Goal: Check status: Check status

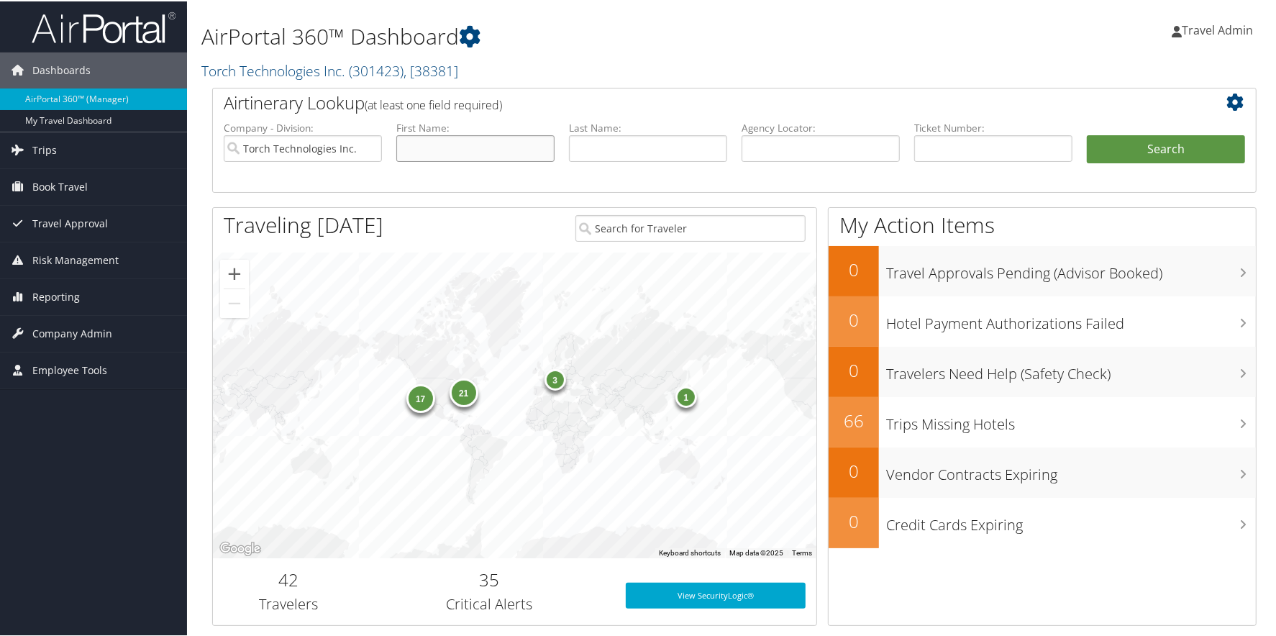
click at [444, 142] on input "text" at bounding box center [475, 147] width 158 height 27
click at [444, 142] on input "[PERSON_NAME]" at bounding box center [475, 147] width 158 height 27
type input "[PERSON_NAME]"
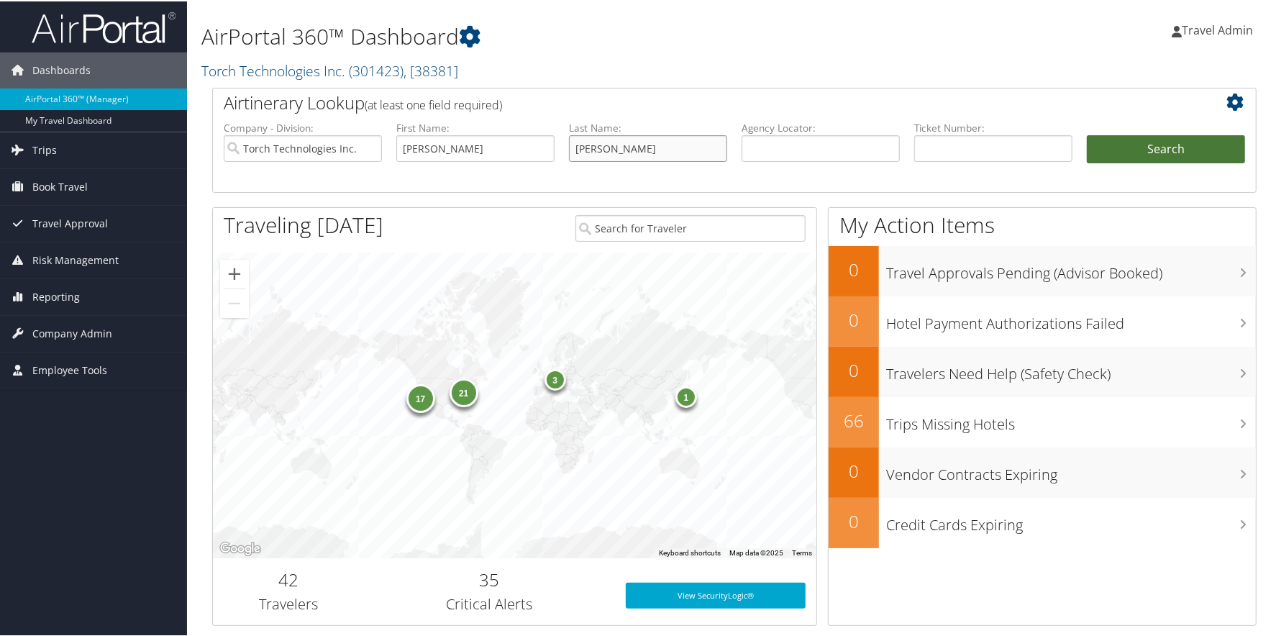
type input "[PERSON_NAME]"
click at [1167, 151] on button "Search" at bounding box center [1166, 148] width 158 height 29
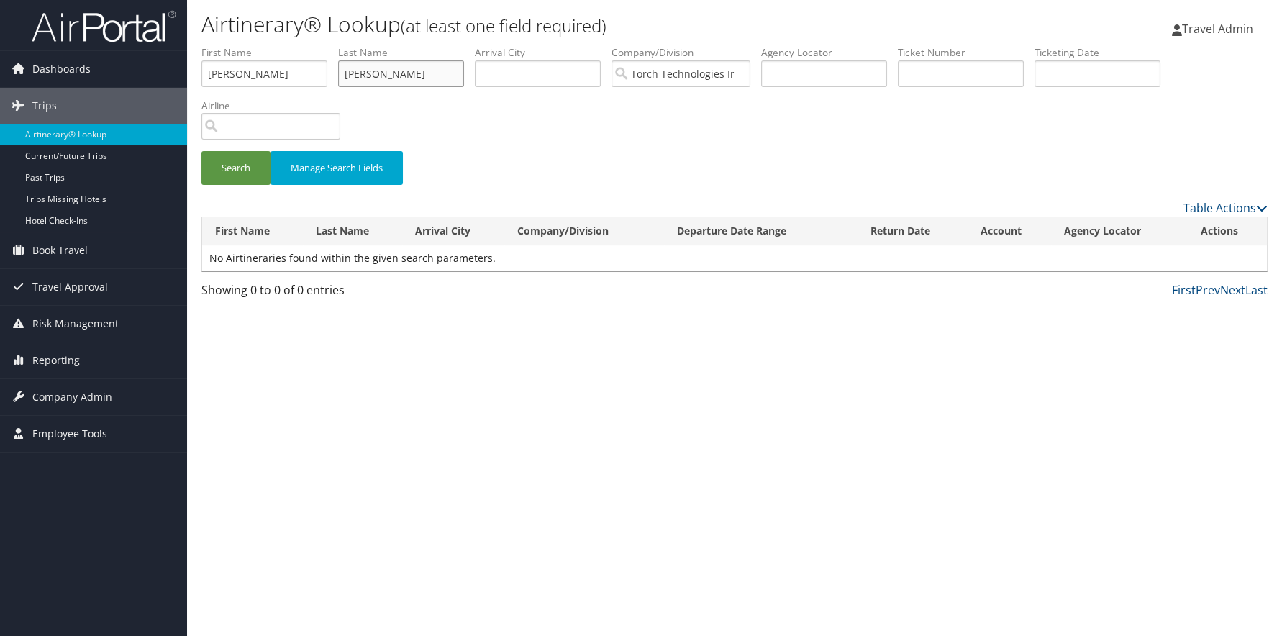
type input "[PERSON_NAME]"
click at [201, 151] on button "Search" at bounding box center [235, 168] width 69 height 34
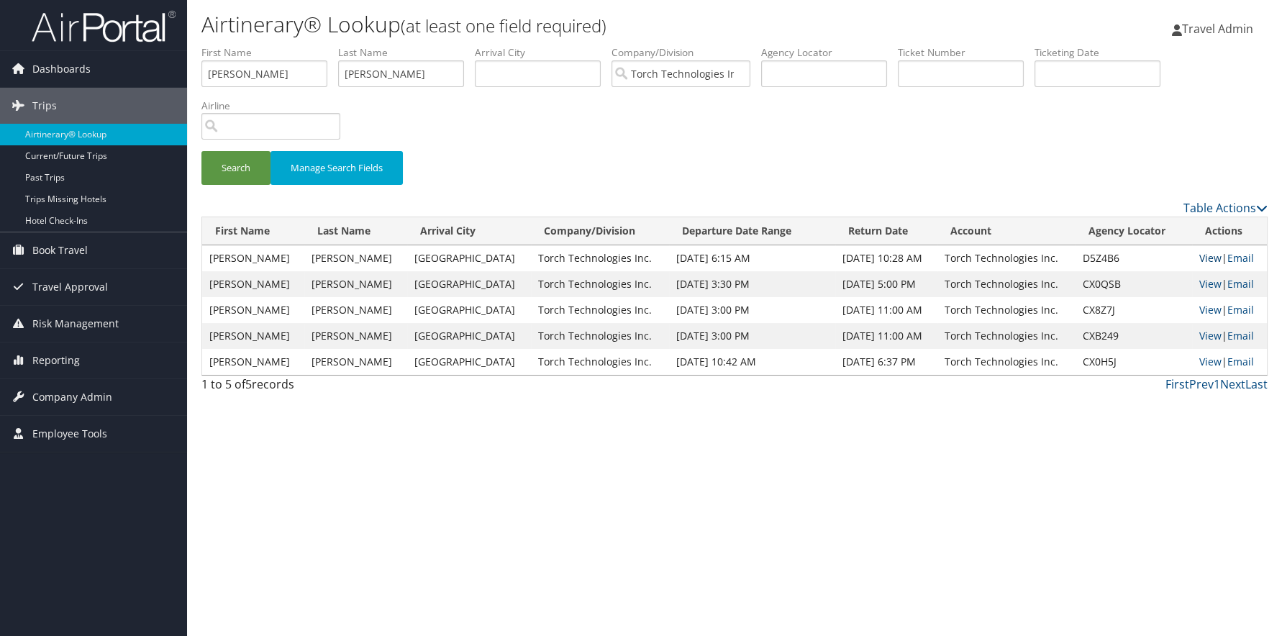
click at [1207, 257] on link "View" at bounding box center [1210, 258] width 22 height 14
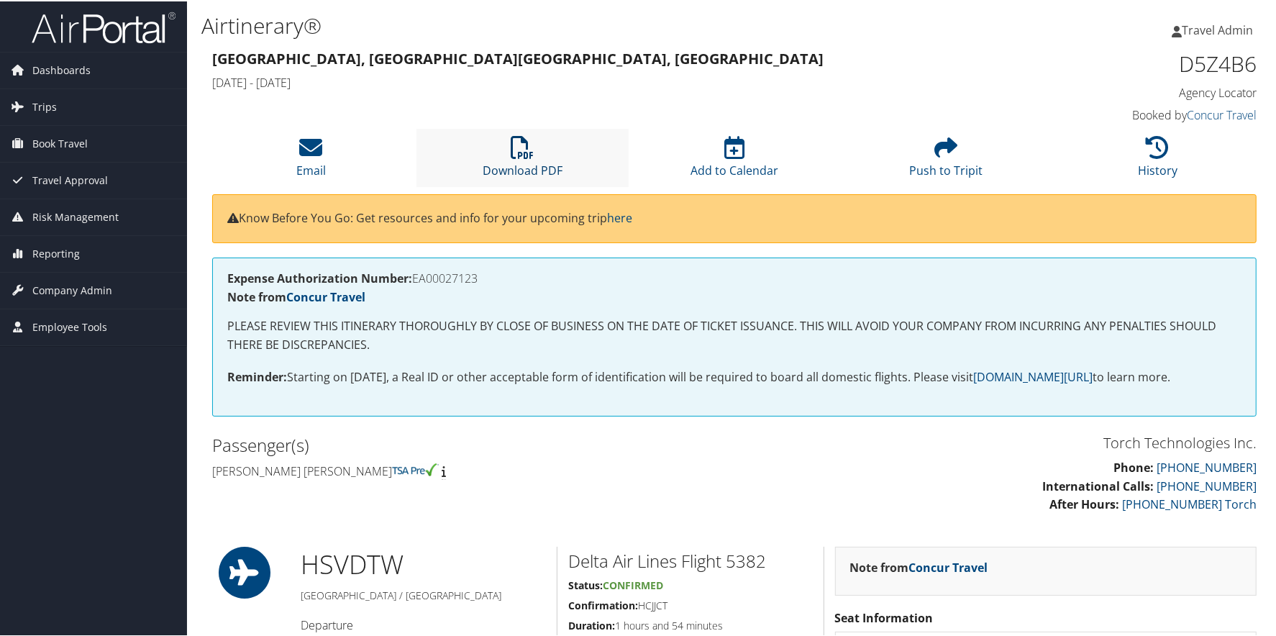
click at [515, 143] on icon at bounding box center [522, 145] width 23 height 23
click at [775, 416] on div "Expense Authorization Number: EA00027123 Note from Concur Travel PLEASE REVIEW …" at bounding box center [734, 342] width 1066 height 173
